Goal: Transaction & Acquisition: Download file/media

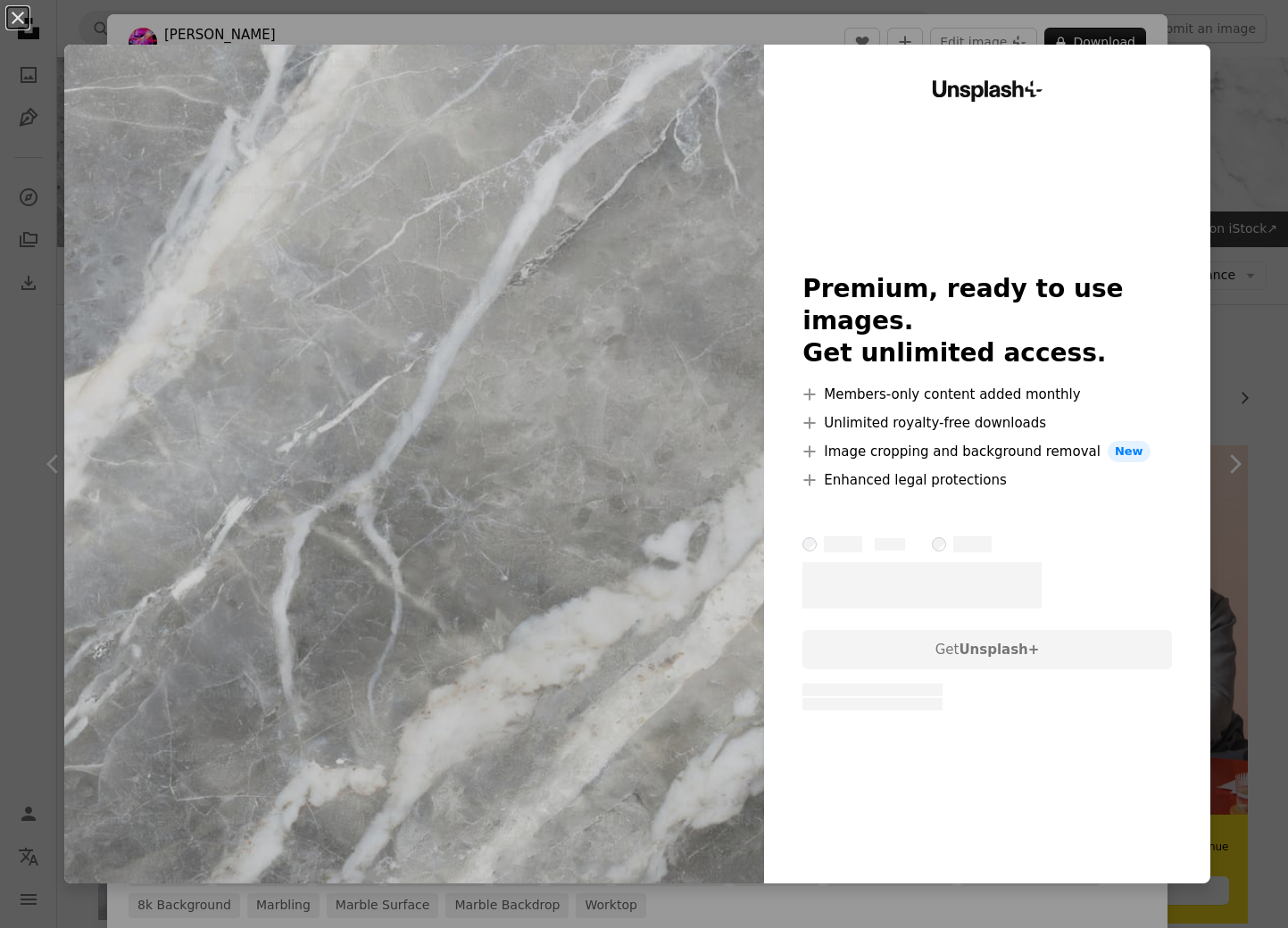
scroll to position [685, 0]
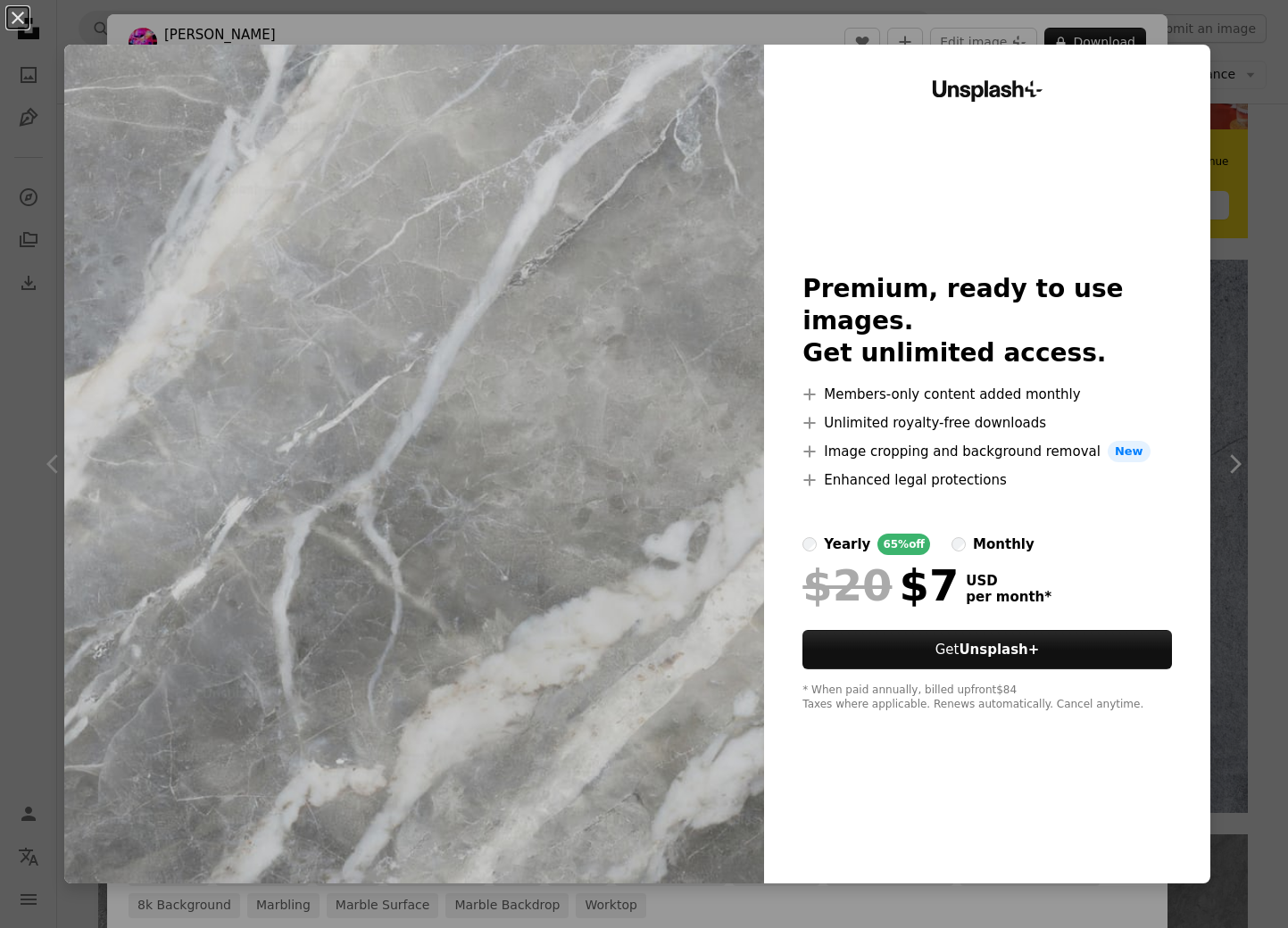
click at [1267, 61] on div "An X shape Unsplash+ Premium, ready to use images. Get unlimited access. A plus…" at bounding box center [644, 464] width 1288 height 928
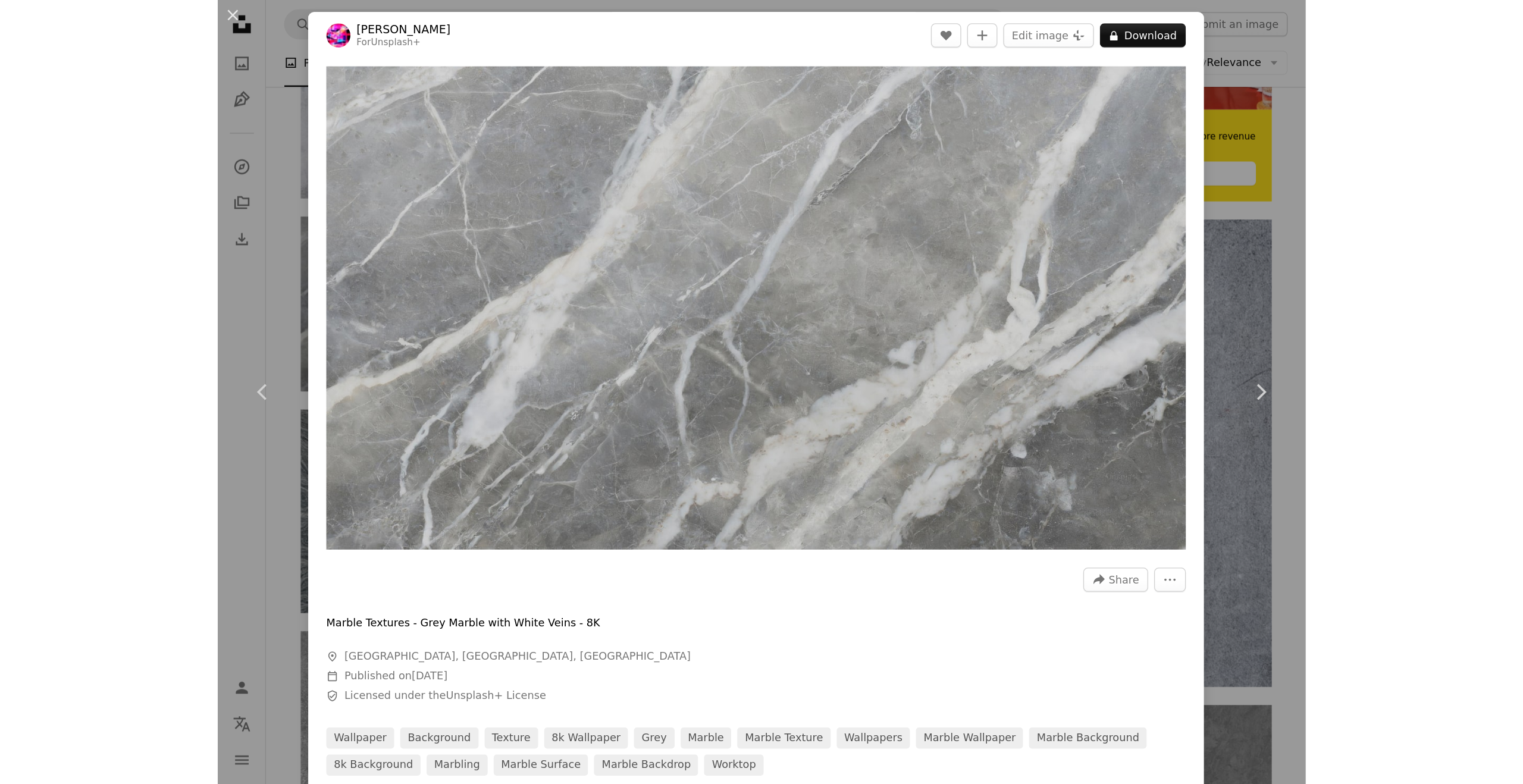
scroll to position [527, 0]
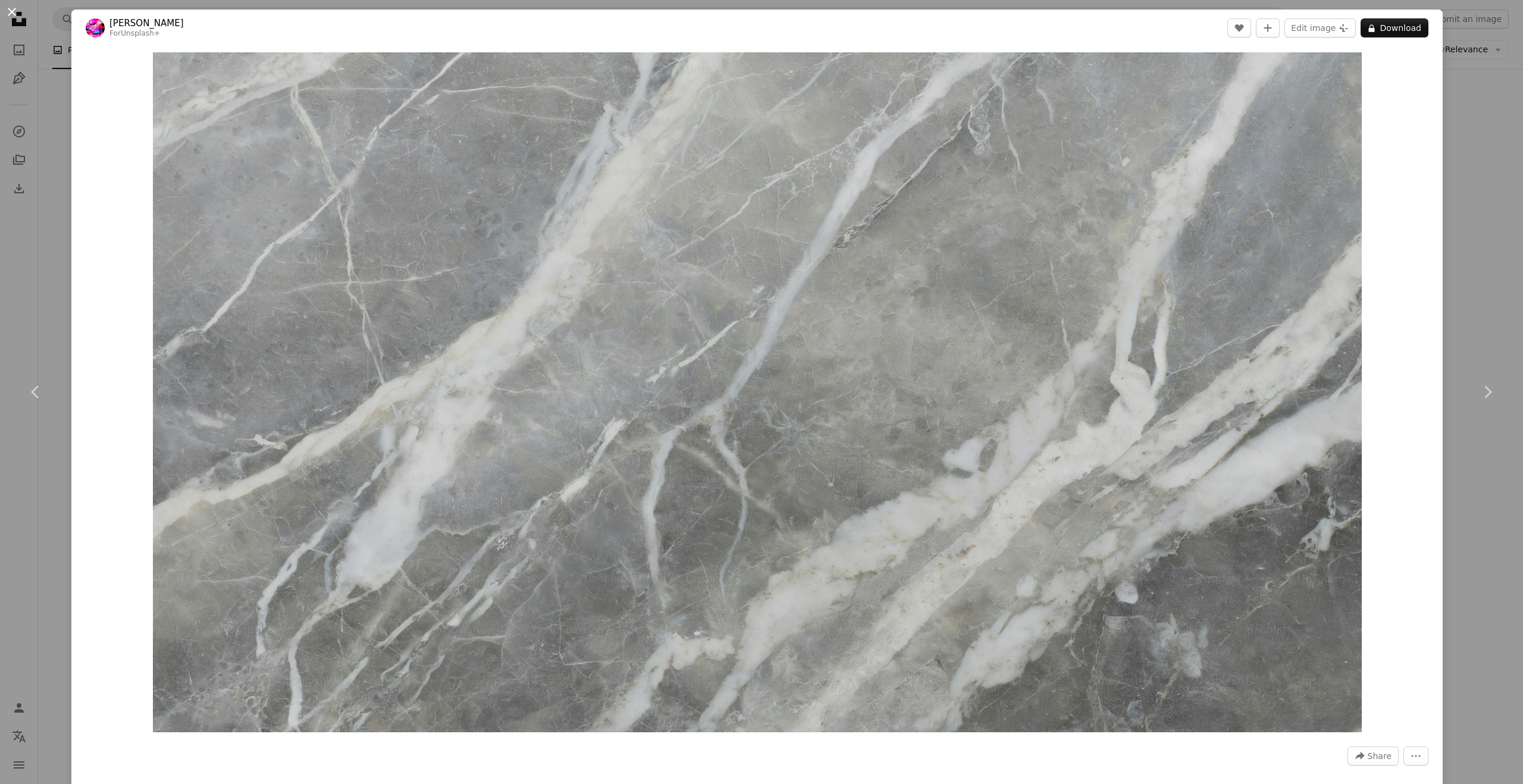
click at [11, 11] on button "An X shape" at bounding box center [12, 12] width 14 height 14
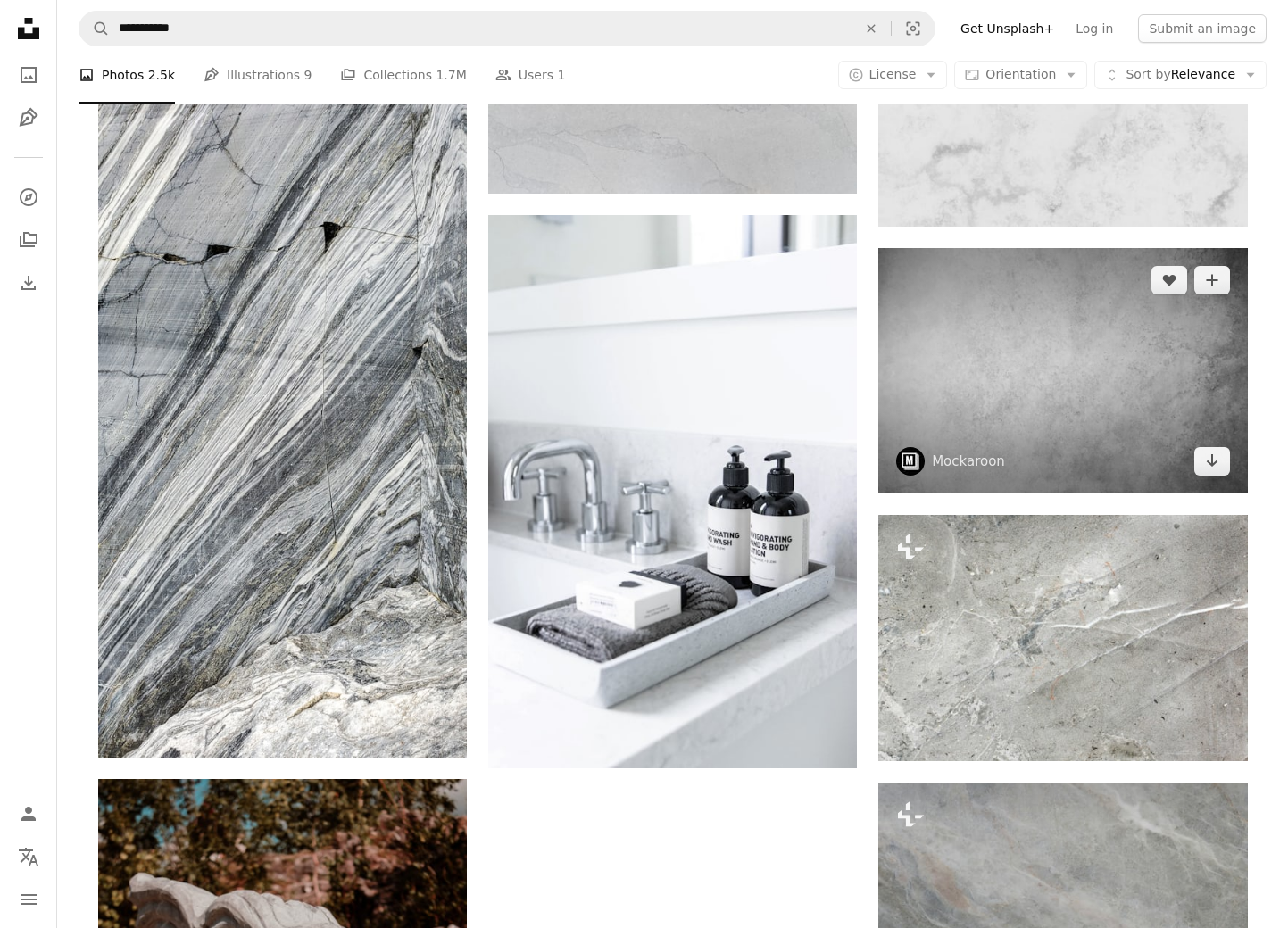
scroll to position [1721, 0]
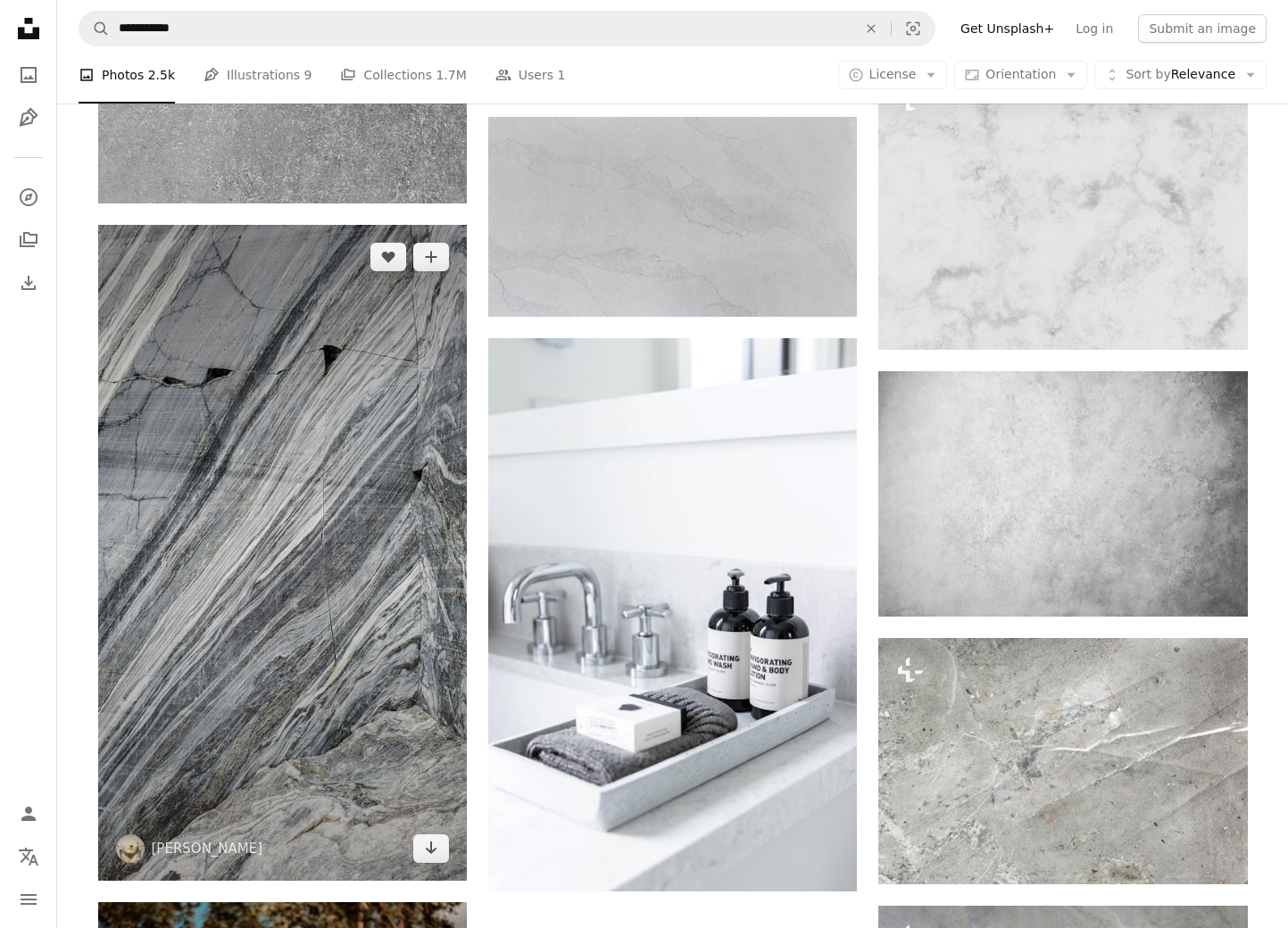
click at [340, 566] on img at bounding box center [283, 552] width 369 height 656
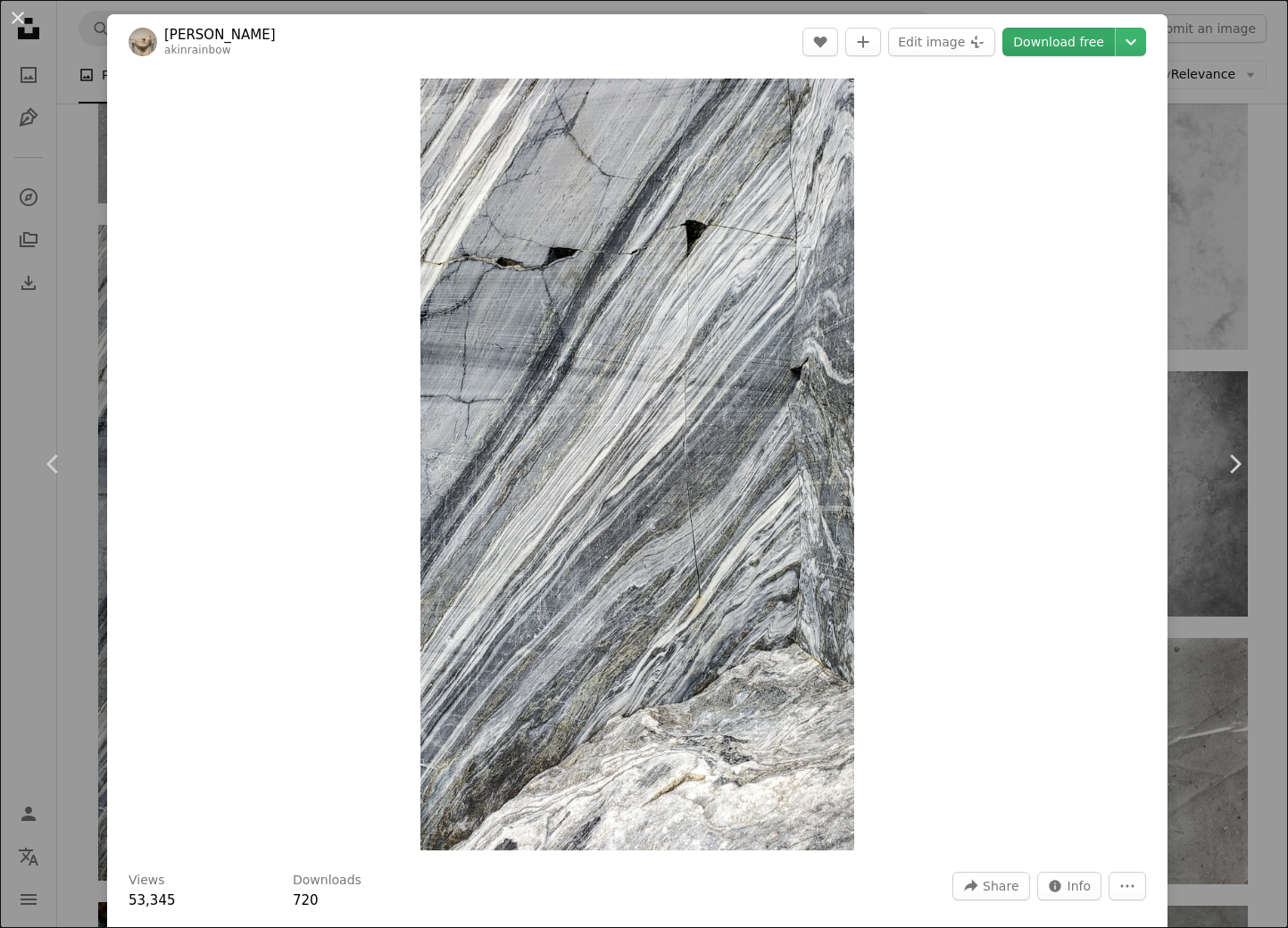
click at [1071, 40] on link "Download free" at bounding box center [1059, 42] width 113 height 29
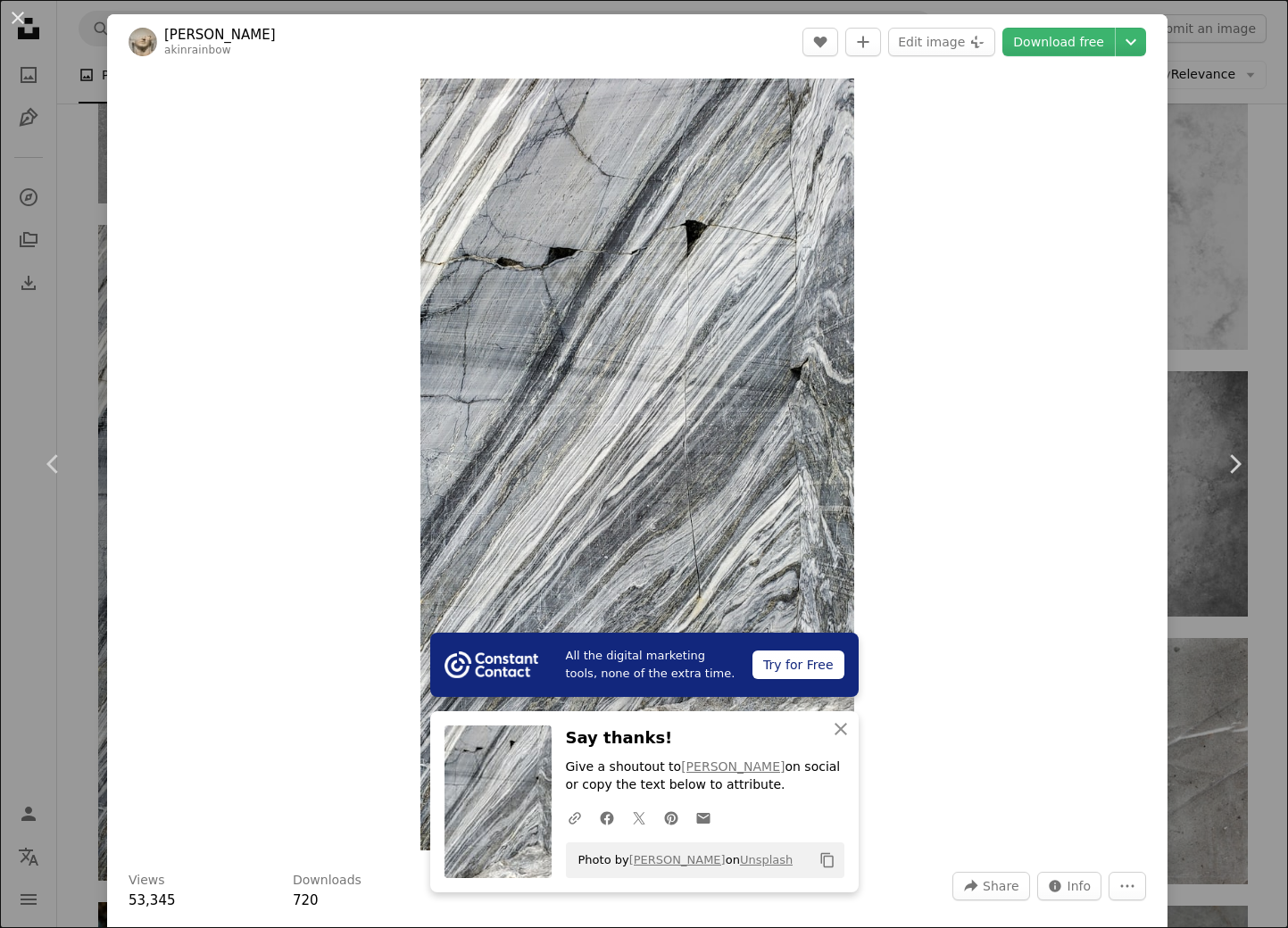
click at [20, 18] on button "An X shape" at bounding box center [18, 18] width 21 height 21
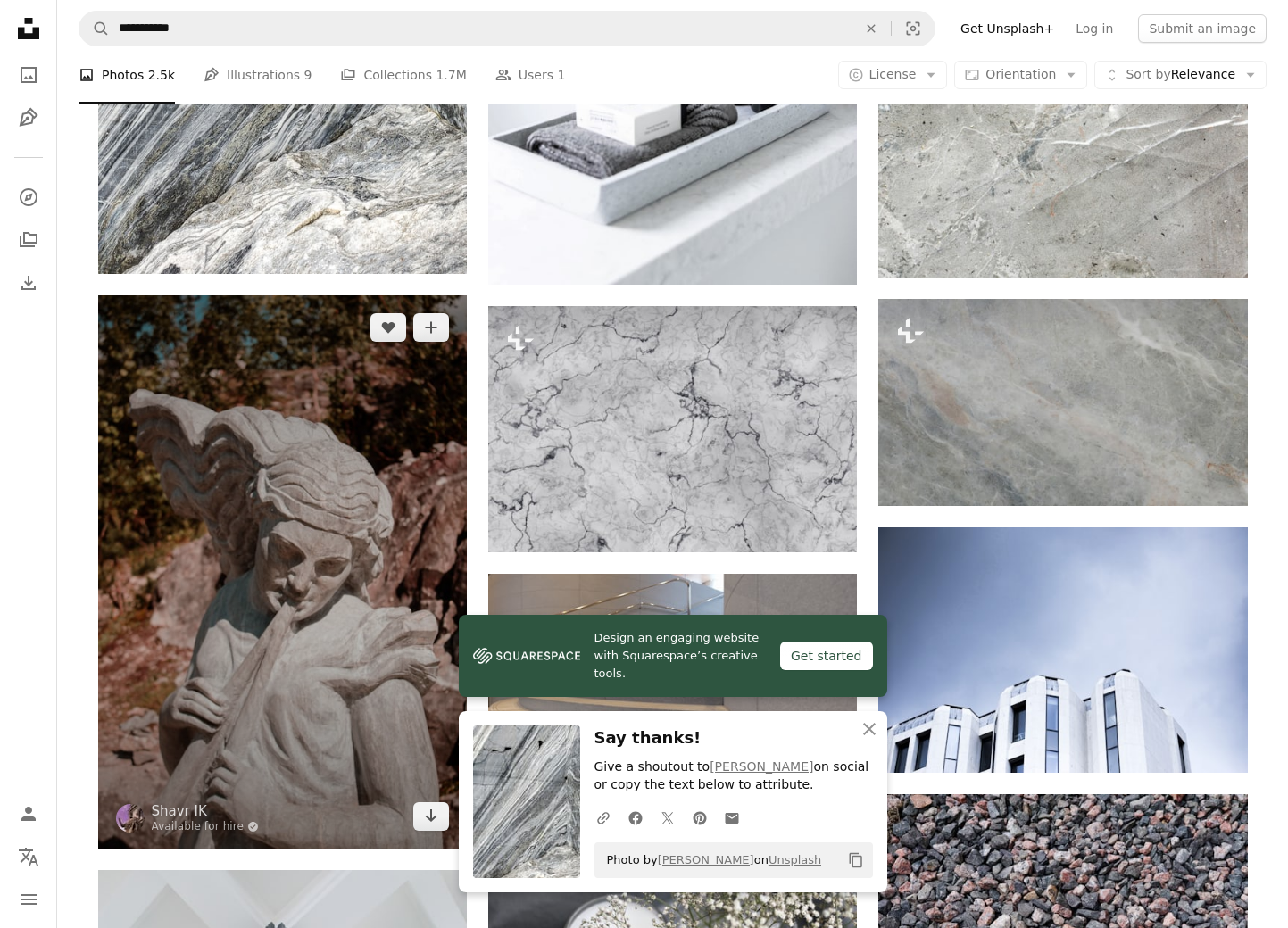
scroll to position [2300, 0]
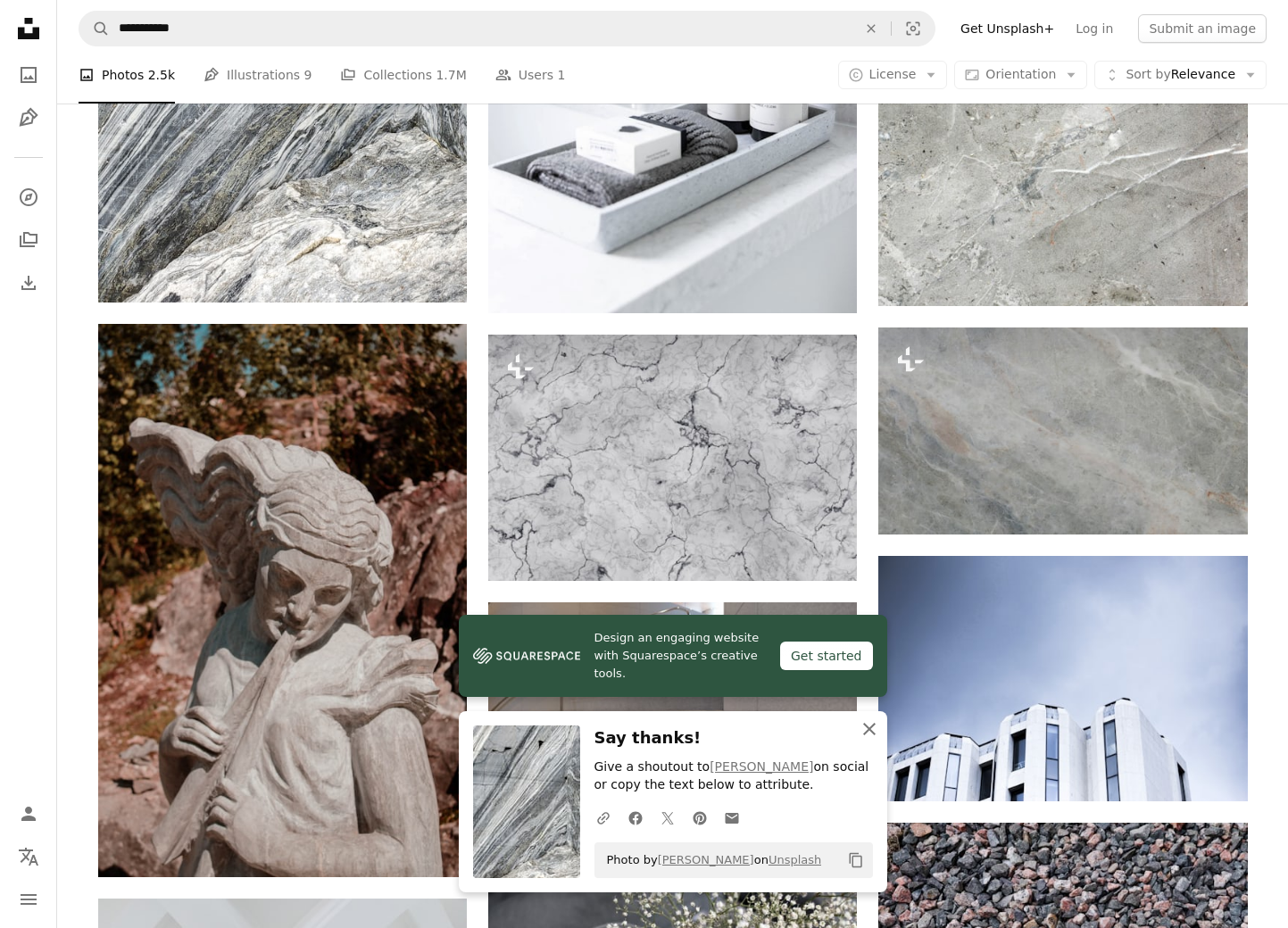
click at [867, 734] on icon "An X shape" at bounding box center [870, 729] width 21 height 21
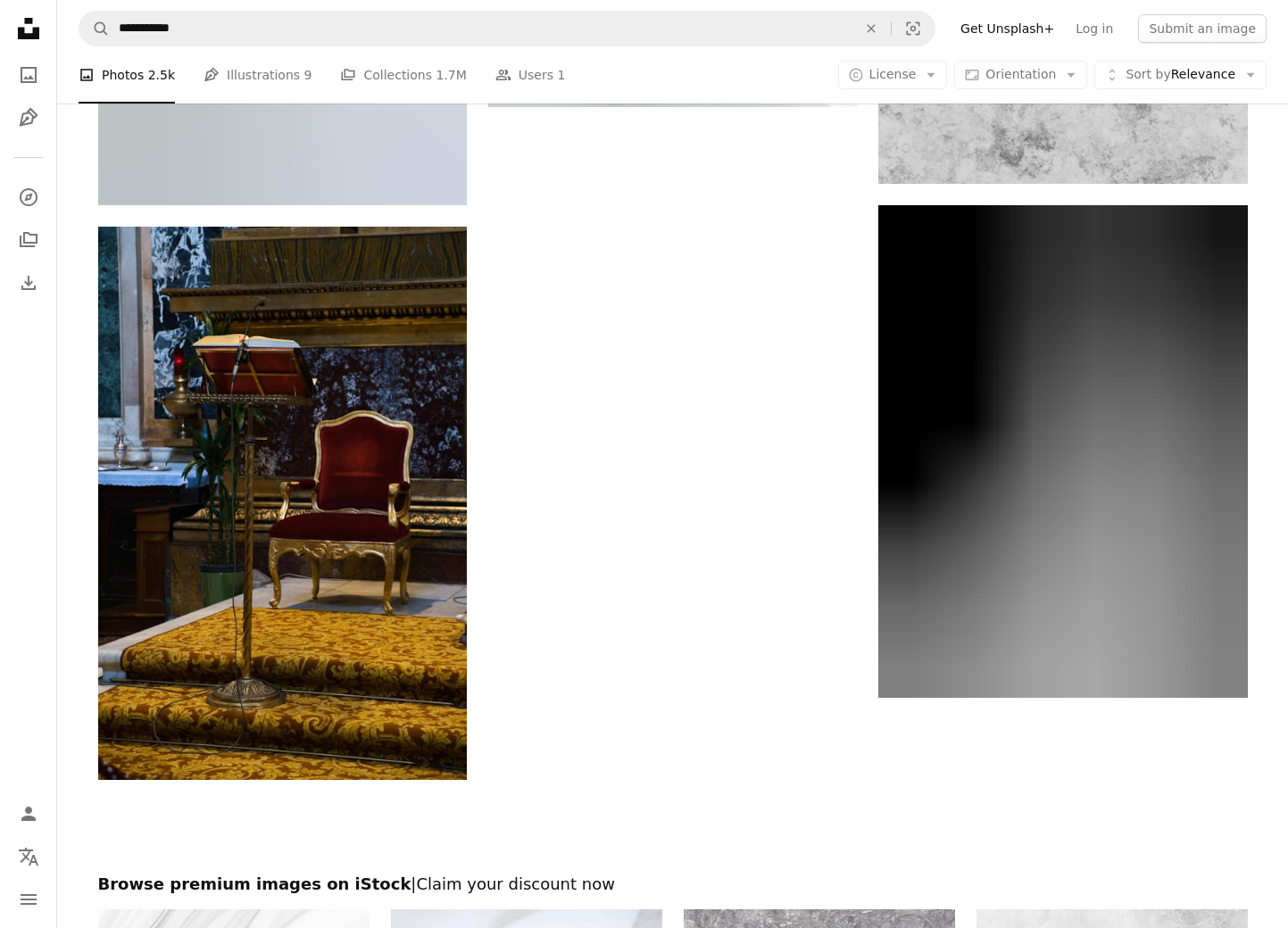
scroll to position [5528, 0]
